Goal: Transaction & Acquisition: Purchase product/service

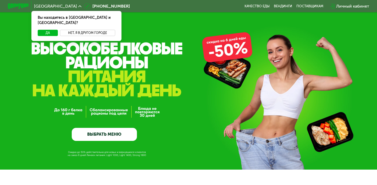
click at [83, 30] on button "Нет, я в другом городе" at bounding box center [87, 33] width 55 height 6
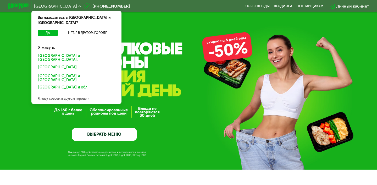
click at [60, 53] on div "Санкт-Петербурге и обл." at bounding box center [77, 58] width 84 height 11
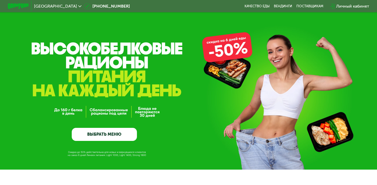
click at [121, 137] on link "ВЫБРАТЬ МЕНЮ" at bounding box center [104, 134] width 65 height 13
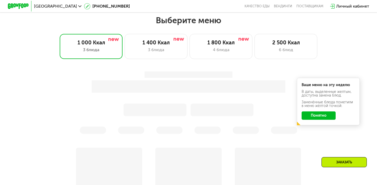
scroll to position [309, 0]
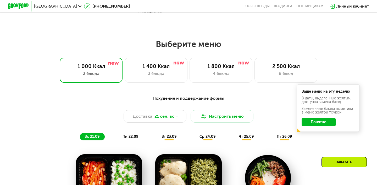
scroll to position [323, 0]
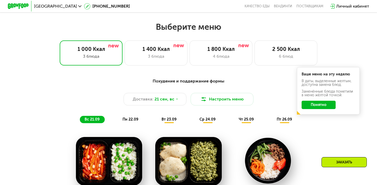
click at [312, 106] on button "Понятно" at bounding box center [318, 105] width 34 height 8
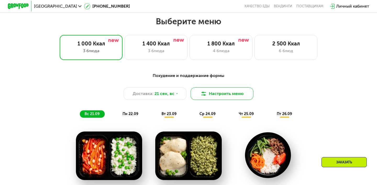
scroll to position [330, 0]
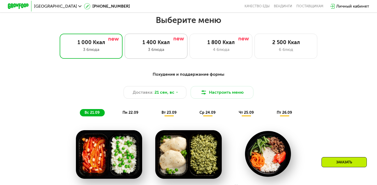
click at [153, 52] on div "3 блюда" at bounding box center [156, 50] width 52 height 6
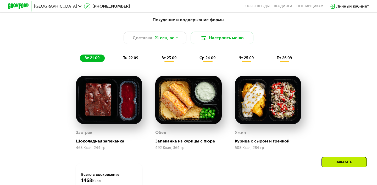
scroll to position [353, 0]
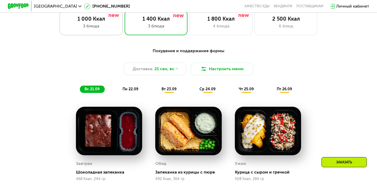
click at [88, 27] on div "3 блюда" at bounding box center [91, 26] width 52 height 6
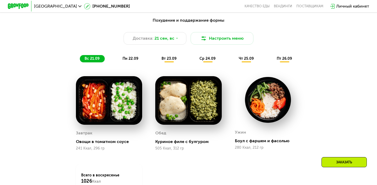
scroll to position [383, 0]
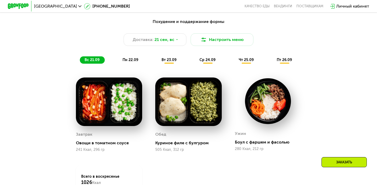
click at [129, 60] on span "пн 22.09" at bounding box center [130, 60] width 16 height 4
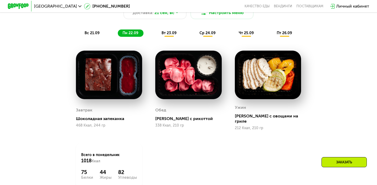
scroll to position [410, 0]
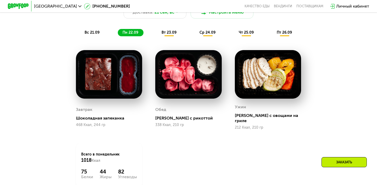
click at [168, 33] on span "вт 23.09" at bounding box center [168, 32] width 15 height 4
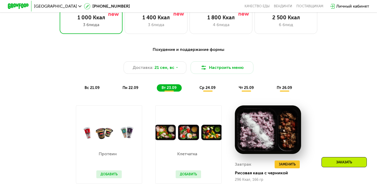
scroll to position [345, 0]
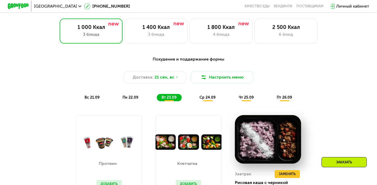
click at [207, 98] on span "ср 24.09" at bounding box center [207, 97] width 16 height 4
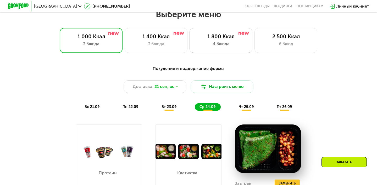
scroll to position [337, 0]
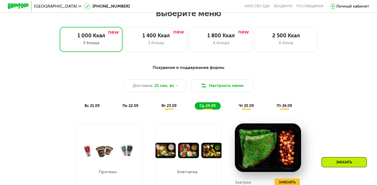
click at [245, 107] on span "чт 25.09" at bounding box center [246, 106] width 15 height 4
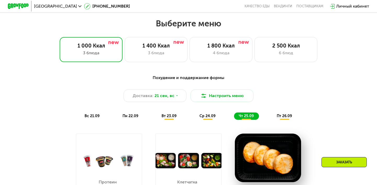
scroll to position [319, 0]
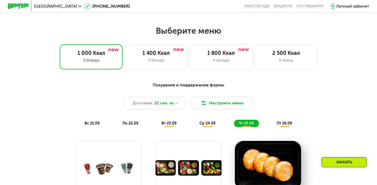
click at [285, 120] on div "пт 26.09" at bounding box center [284, 123] width 25 height 7
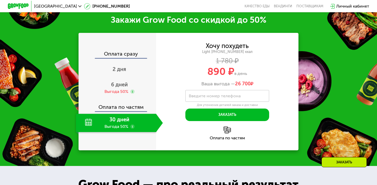
scroll to position [663, 0]
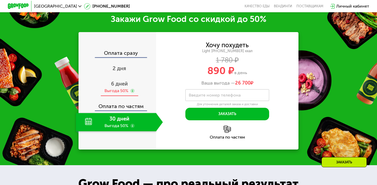
click at [111, 89] on div "Выгода 50%" at bounding box center [116, 91] width 24 height 6
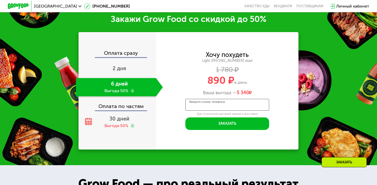
click at [204, 101] on div "Введите номер телефона" at bounding box center [227, 105] width 84 height 12
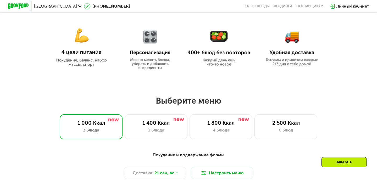
scroll to position [228, 0]
